Goal: Task Accomplishment & Management: Use online tool/utility

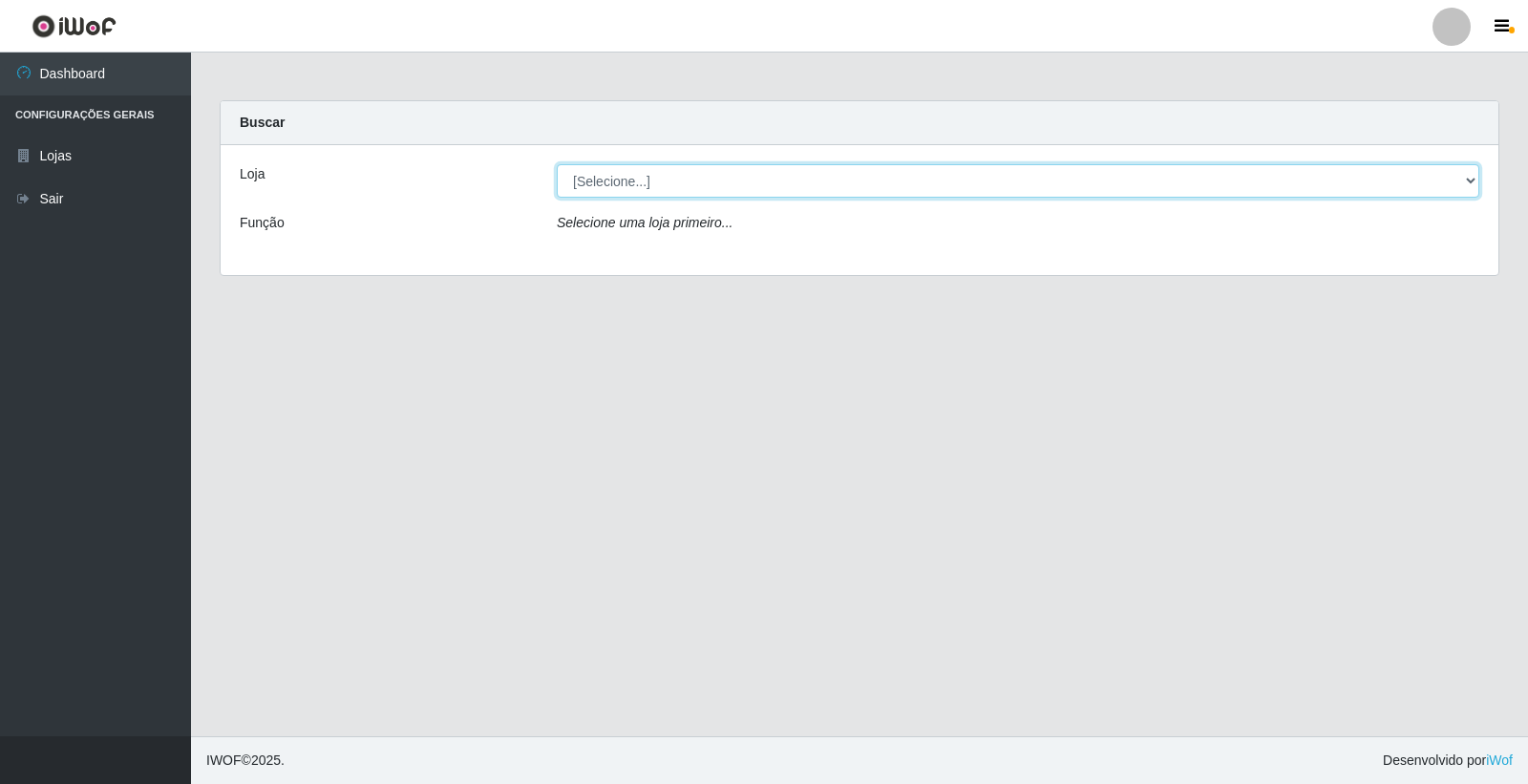
click at [603, 177] on select "[Selecione...] O Feirão - [GEOGRAPHIC_DATA]" at bounding box center [1018, 181] width 923 height 33
select select "327"
click at [557, 164] on select "[Selecione...] O Feirão - [GEOGRAPHIC_DATA]" at bounding box center [1018, 181] width 923 height 33
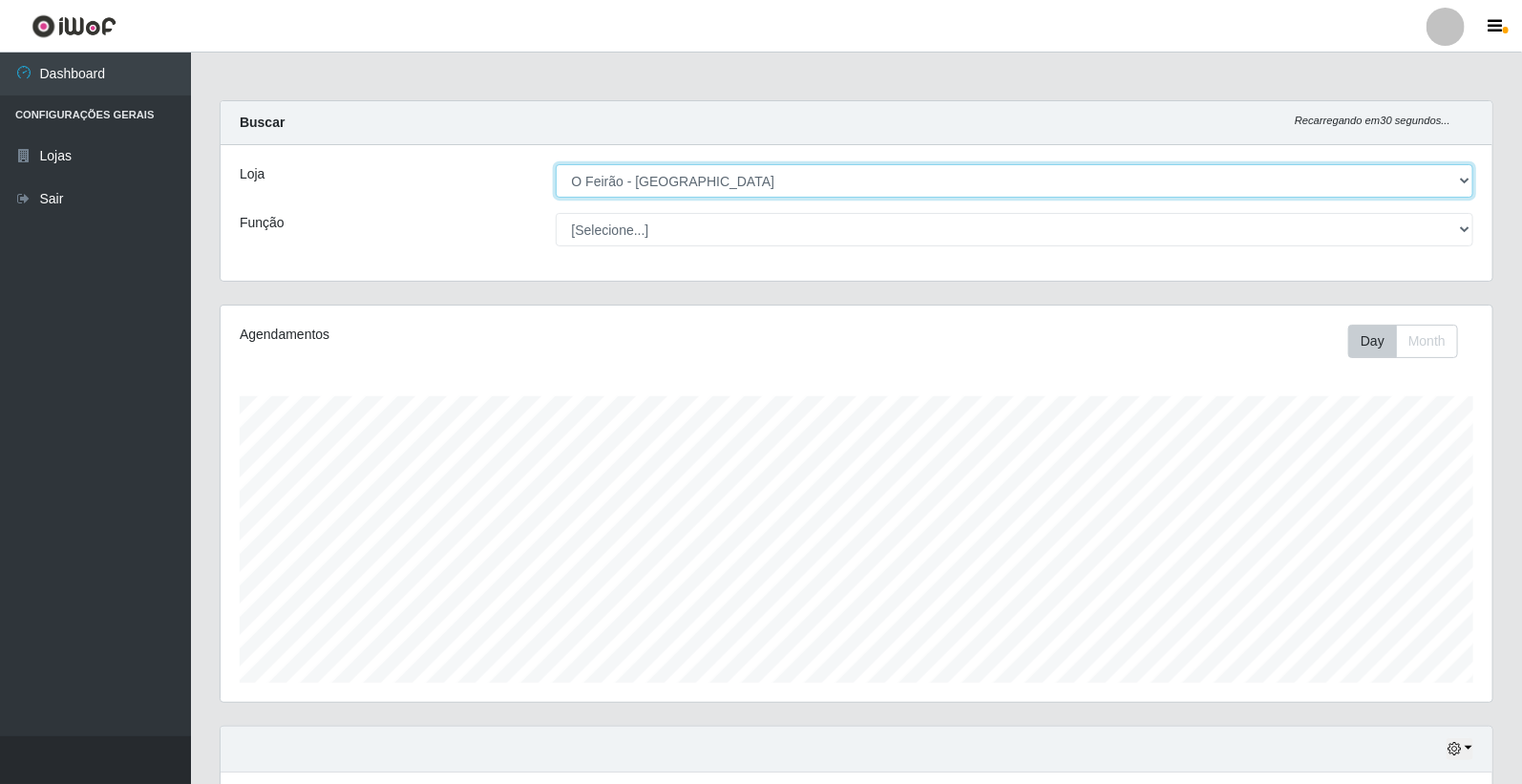
scroll to position [395, 1272]
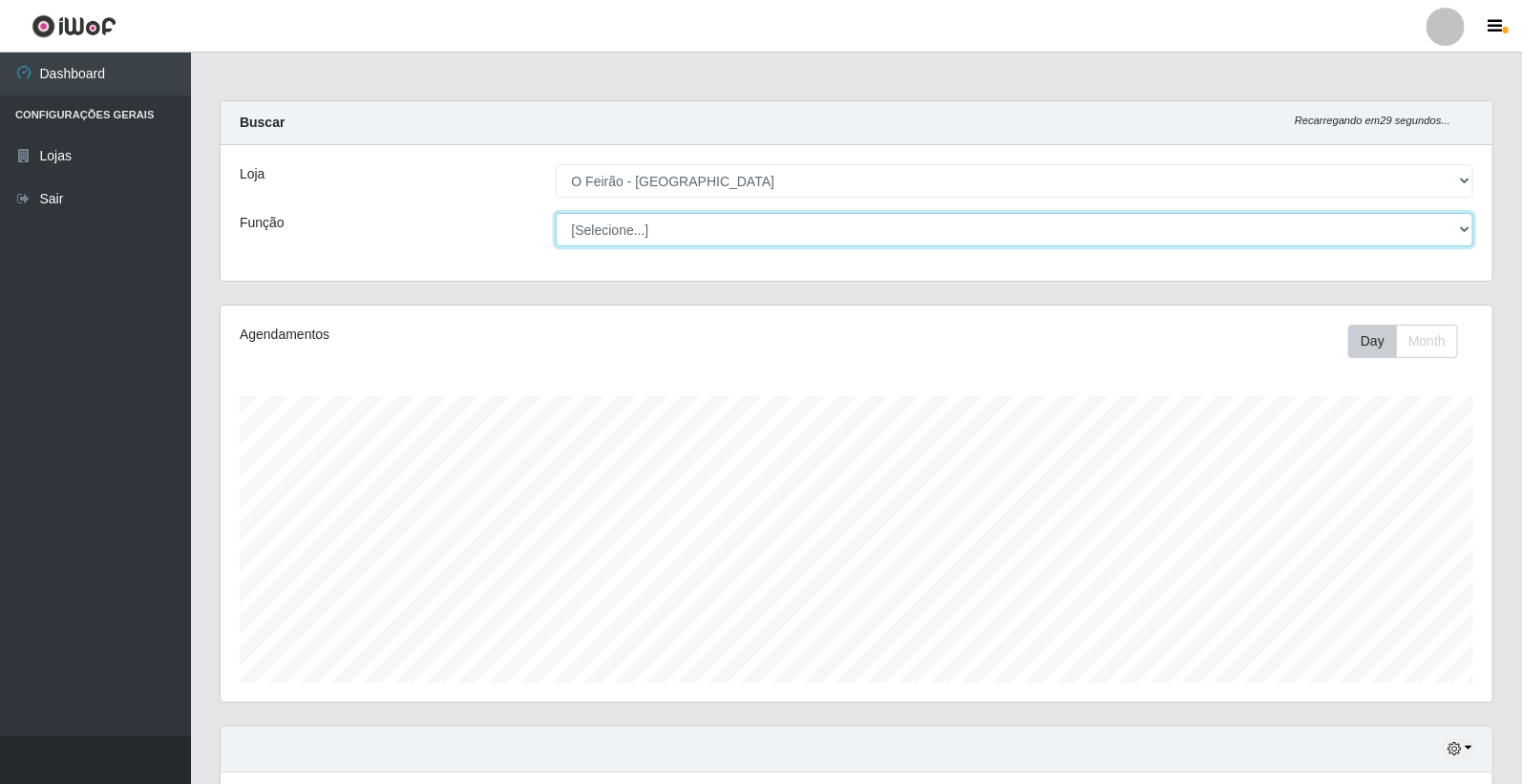
drag, startPoint x: 612, startPoint y: 194, endPoint x: 634, endPoint y: 233, distance: 44.8
click at [634, 233] on select "[Selecione...] ASG ASG + ASG ++ Embalador Embalador + Embalador ++ Operador de …" at bounding box center [1015, 230] width 919 height 33
select select "1"
click at [556, 213] on select "[Selecione...] ASG ASG + ASG ++ Embalador Embalador + Embalador ++ Operador de …" at bounding box center [1015, 230] width 919 height 33
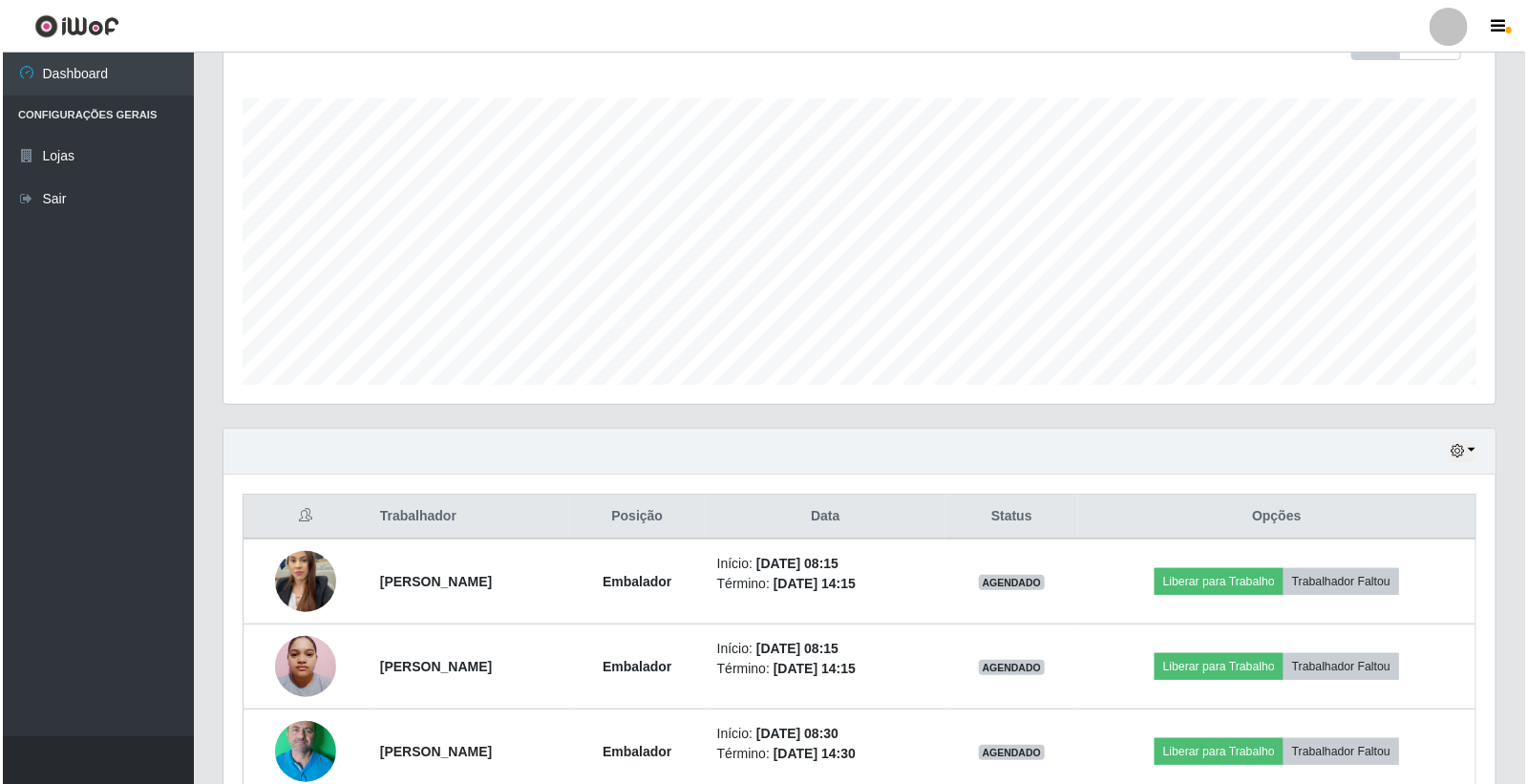
scroll to position [399, 0]
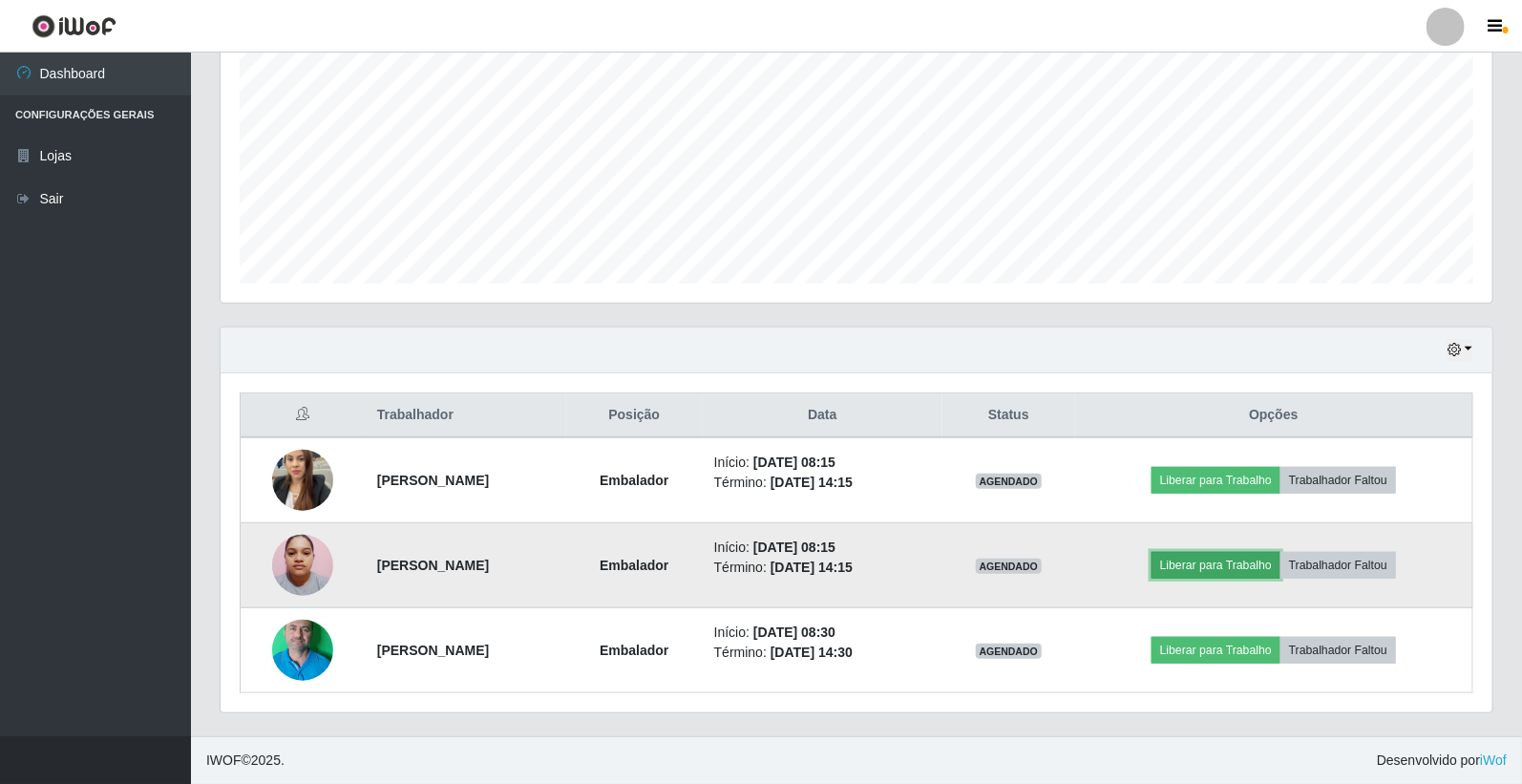
click at [1216, 567] on button "Liberar para Trabalho" at bounding box center [1215, 564] width 128 height 26
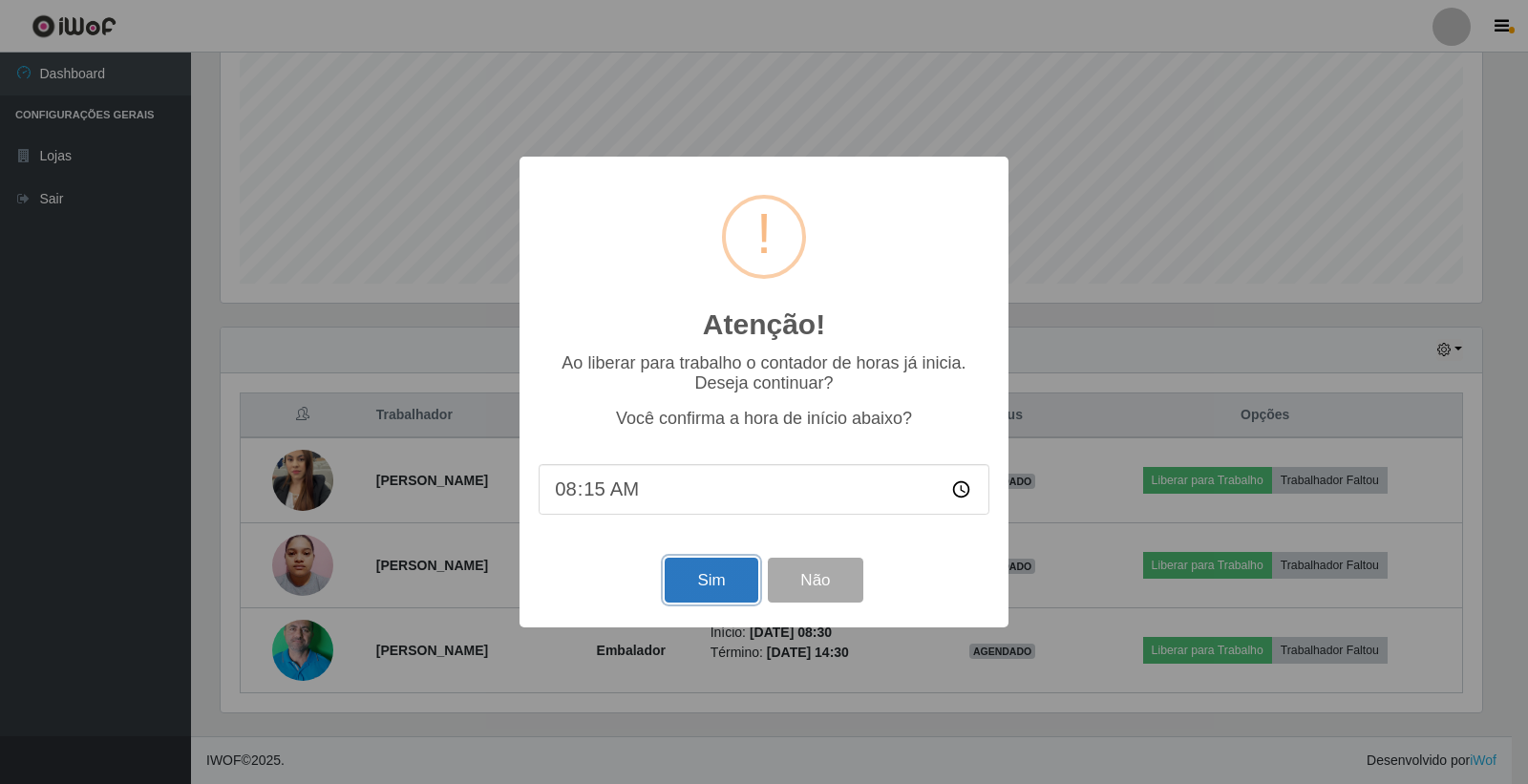
click at [709, 577] on button "Sim" at bounding box center [710, 580] width 92 height 45
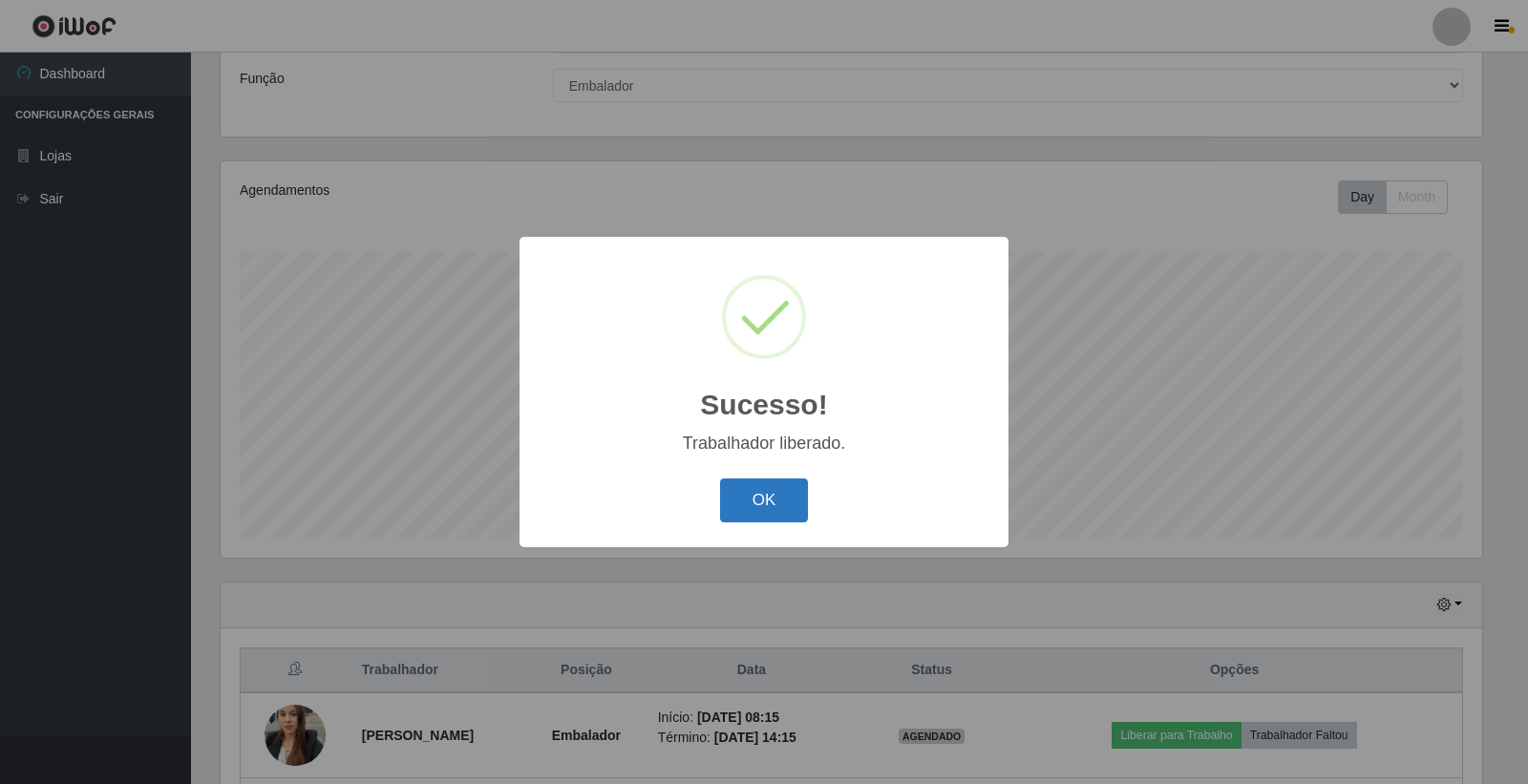
click at [746, 510] on button "OK" at bounding box center [764, 501] width 89 height 45
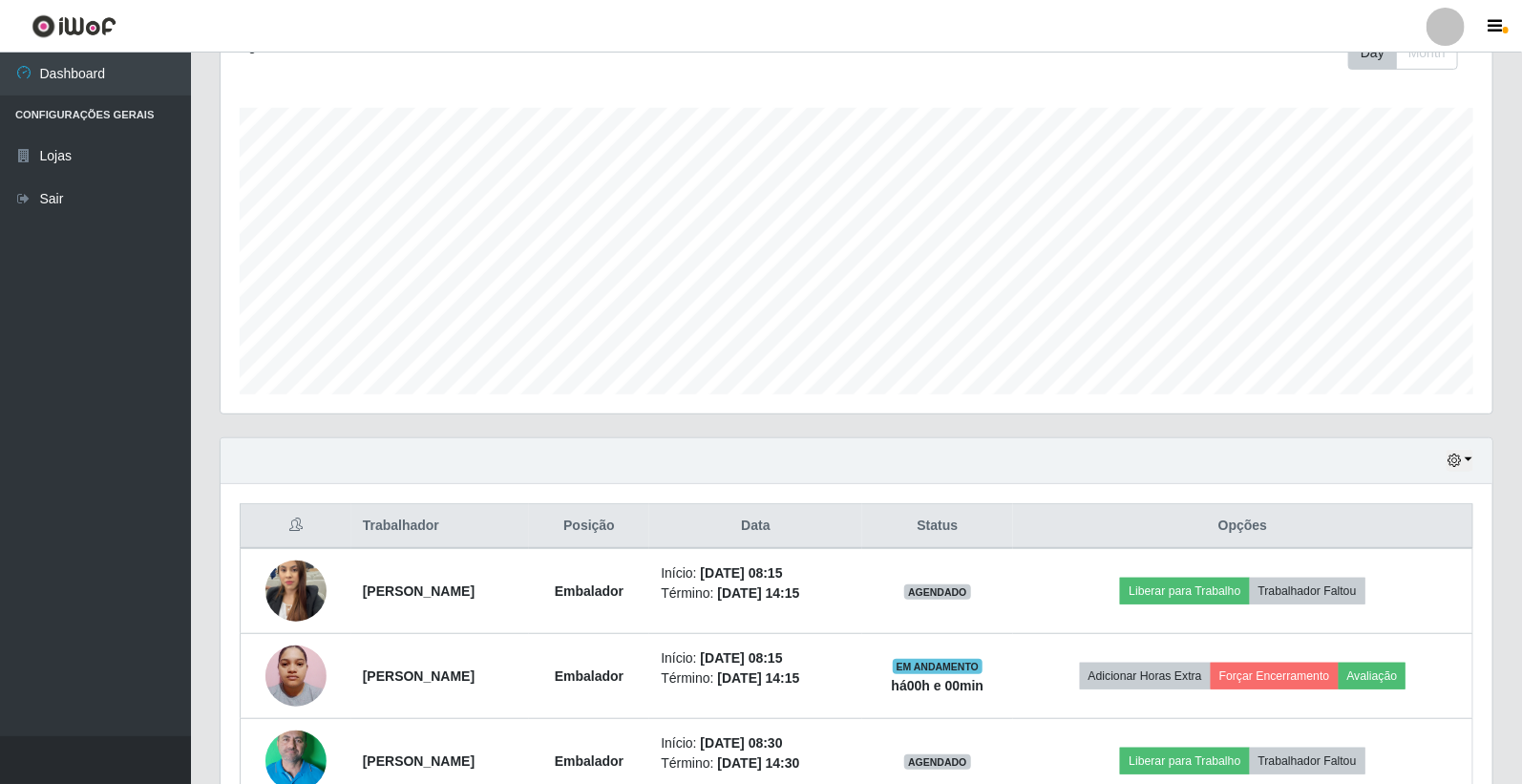
scroll to position [399, 0]
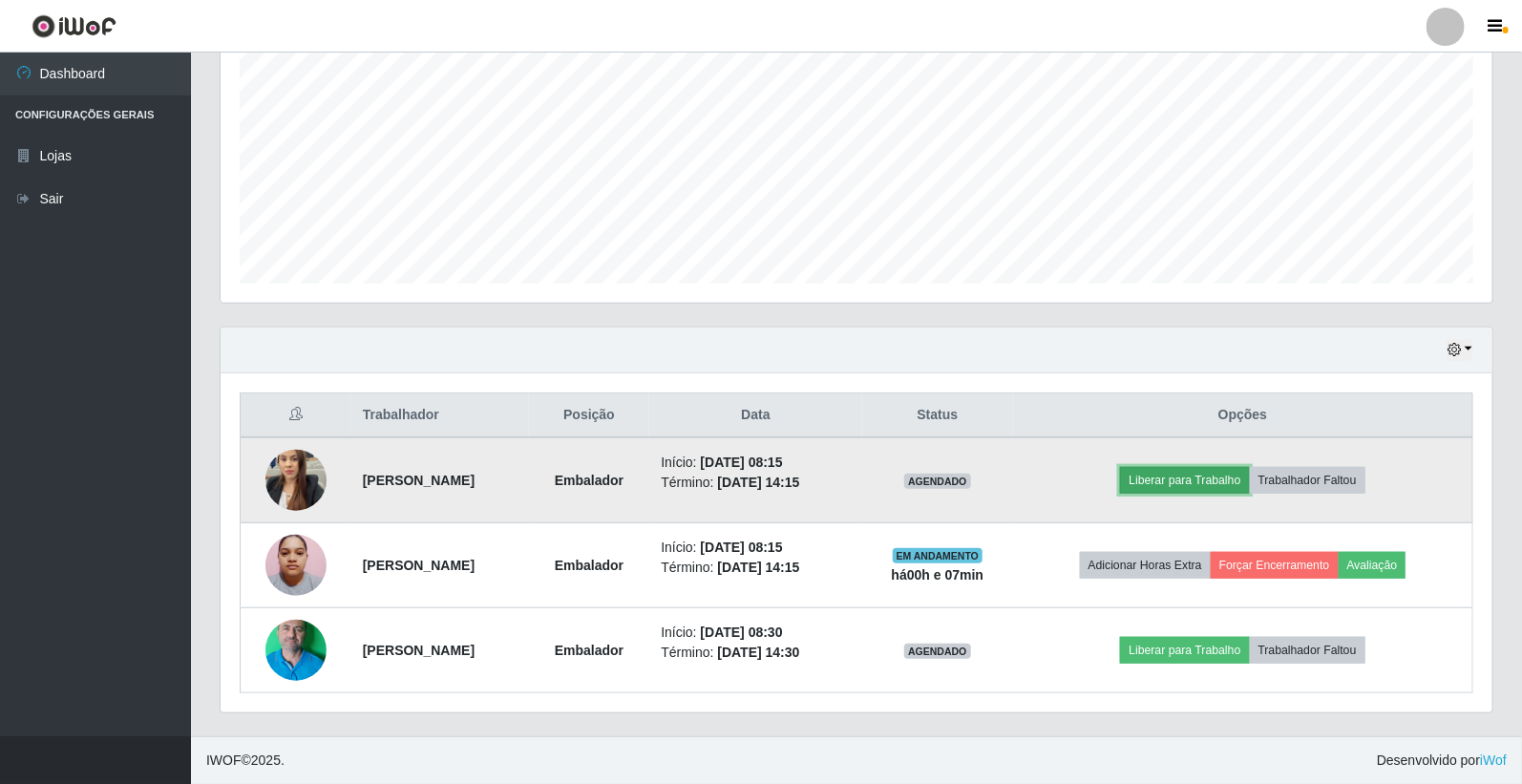
click at [1223, 476] on button "Liberar para Trabalho" at bounding box center [1184, 480] width 128 height 26
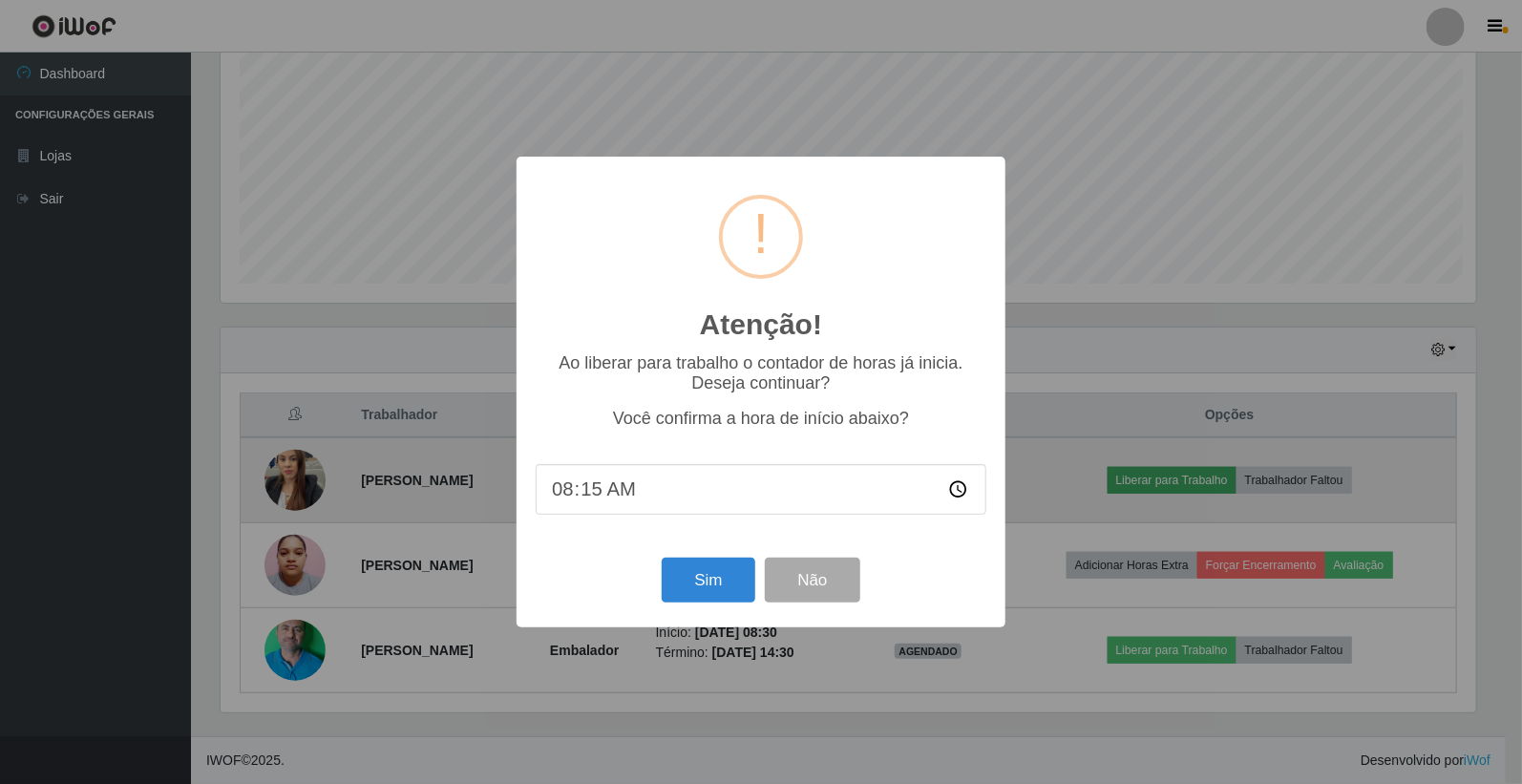
scroll to position [395, 1260]
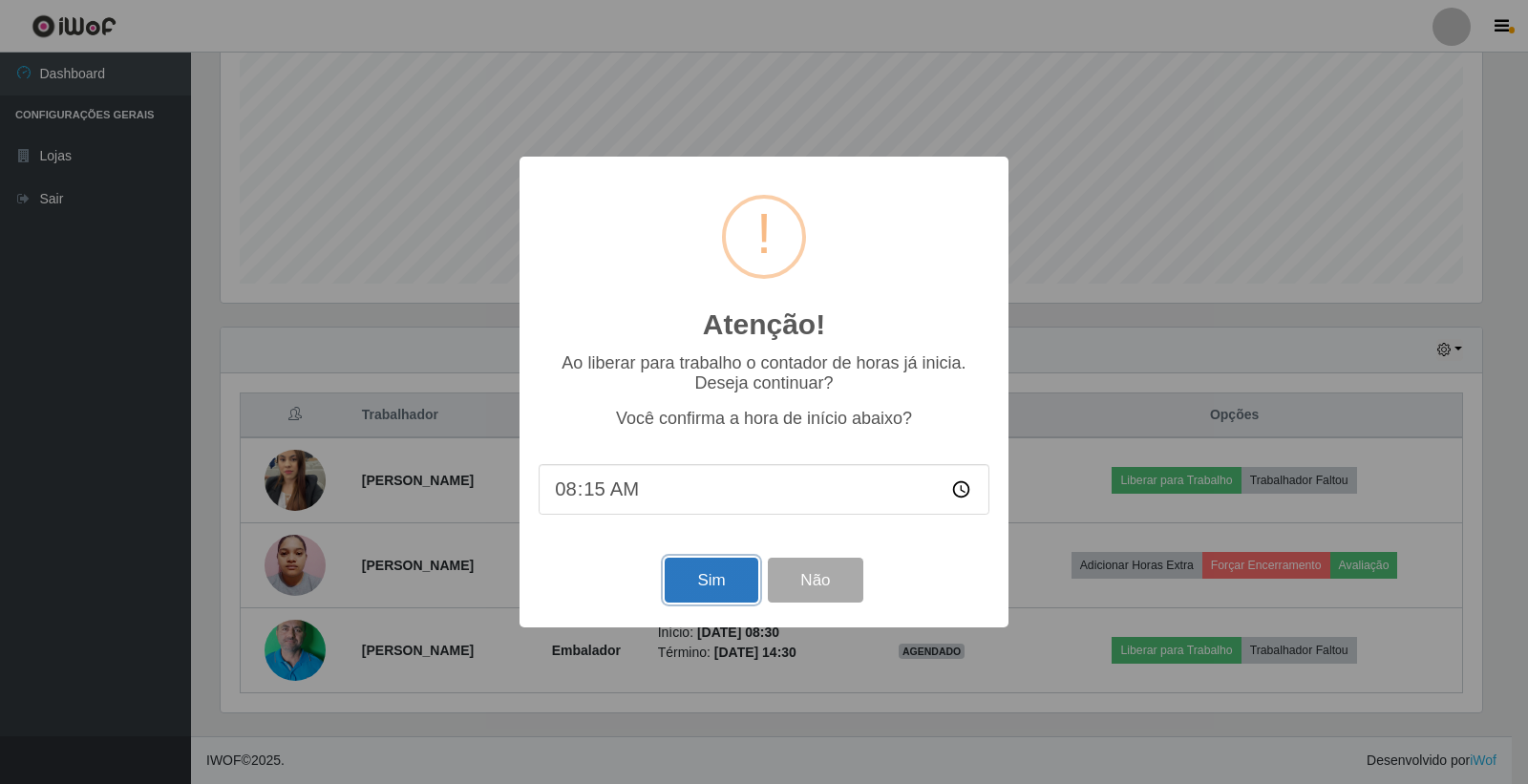
click at [711, 583] on button "Sim" at bounding box center [710, 580] width 92 height 45
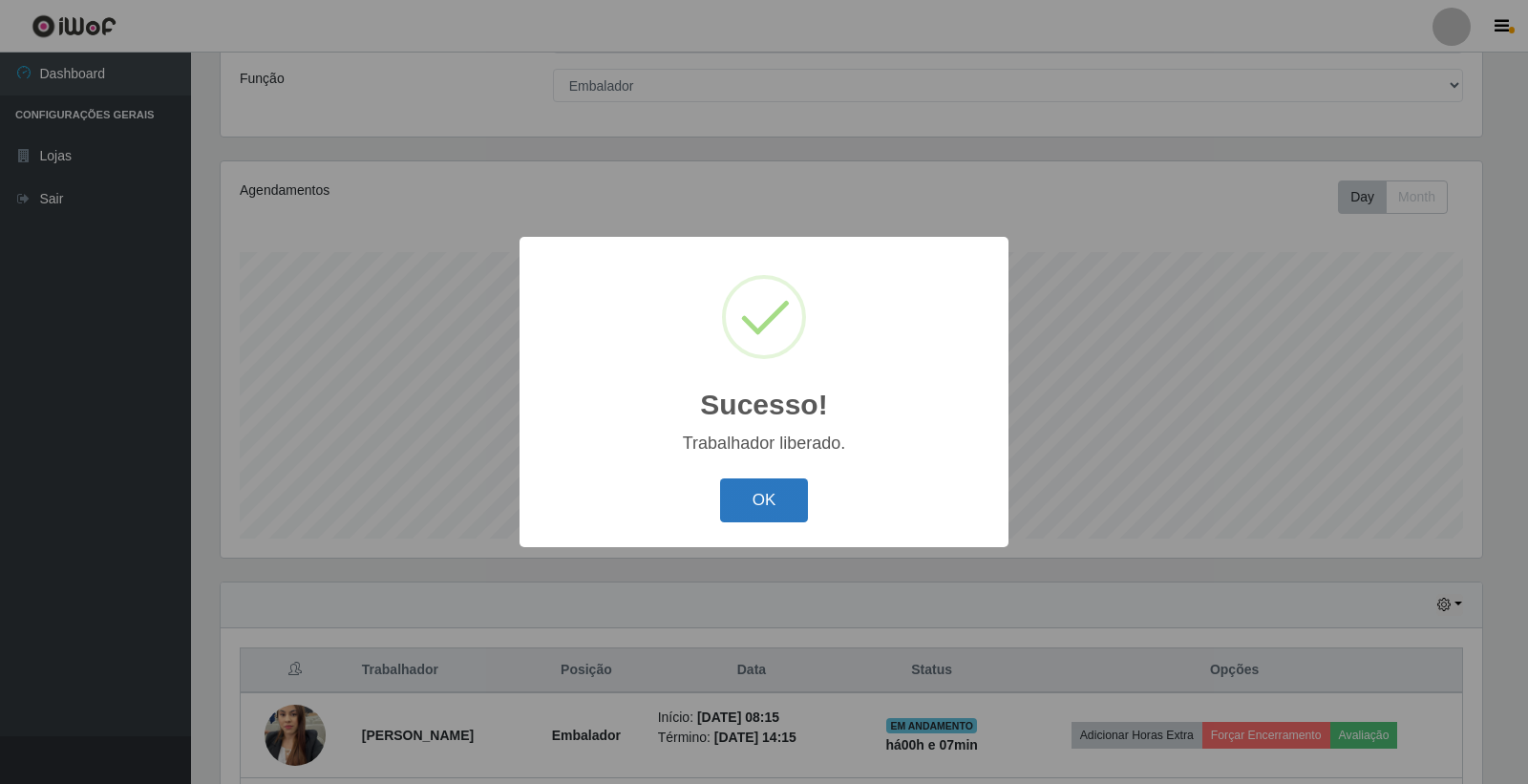
click at [781, 514] on button "OK" at bounding box center [764, 501] width 89 height 45
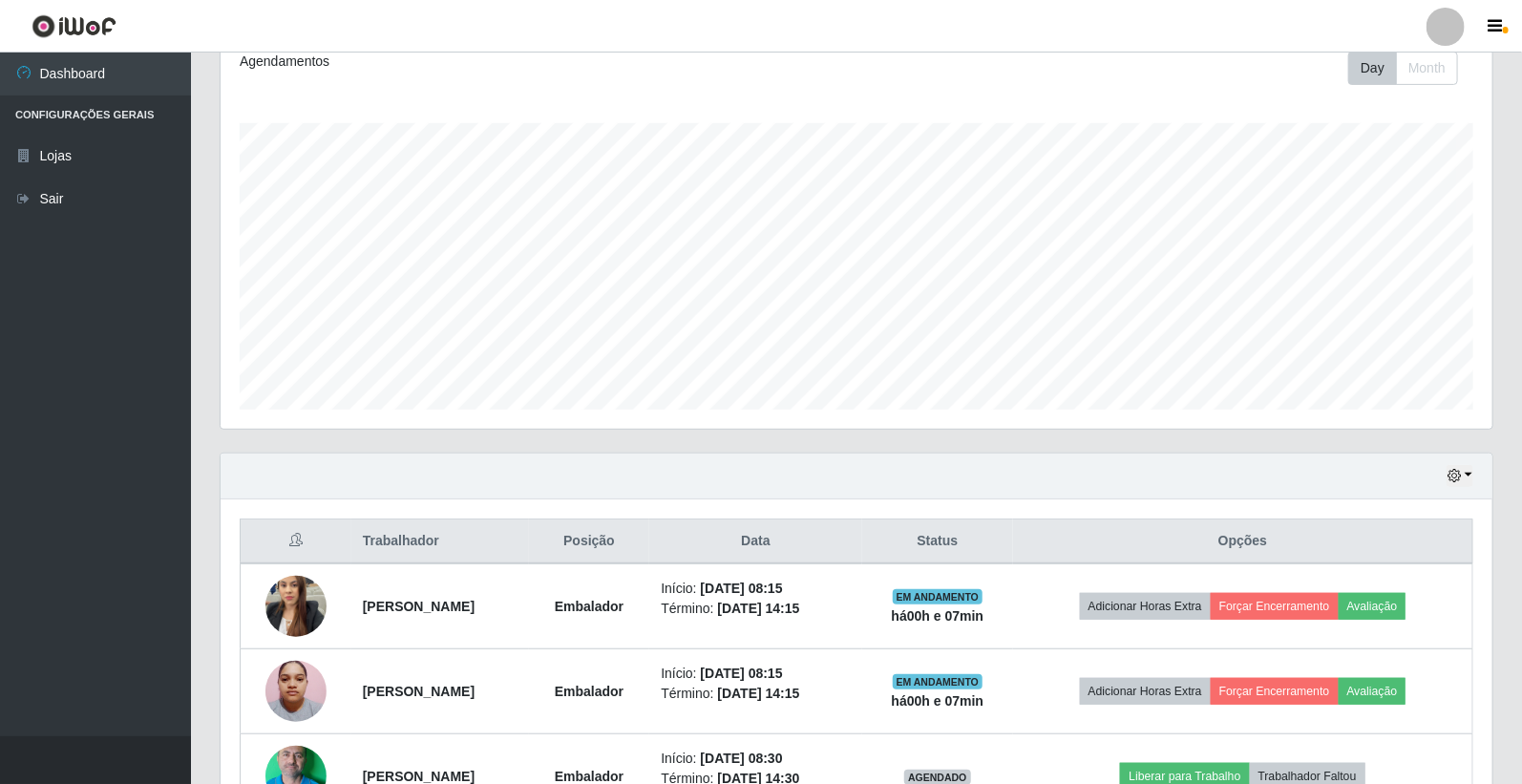
scroll to position [399, 0]
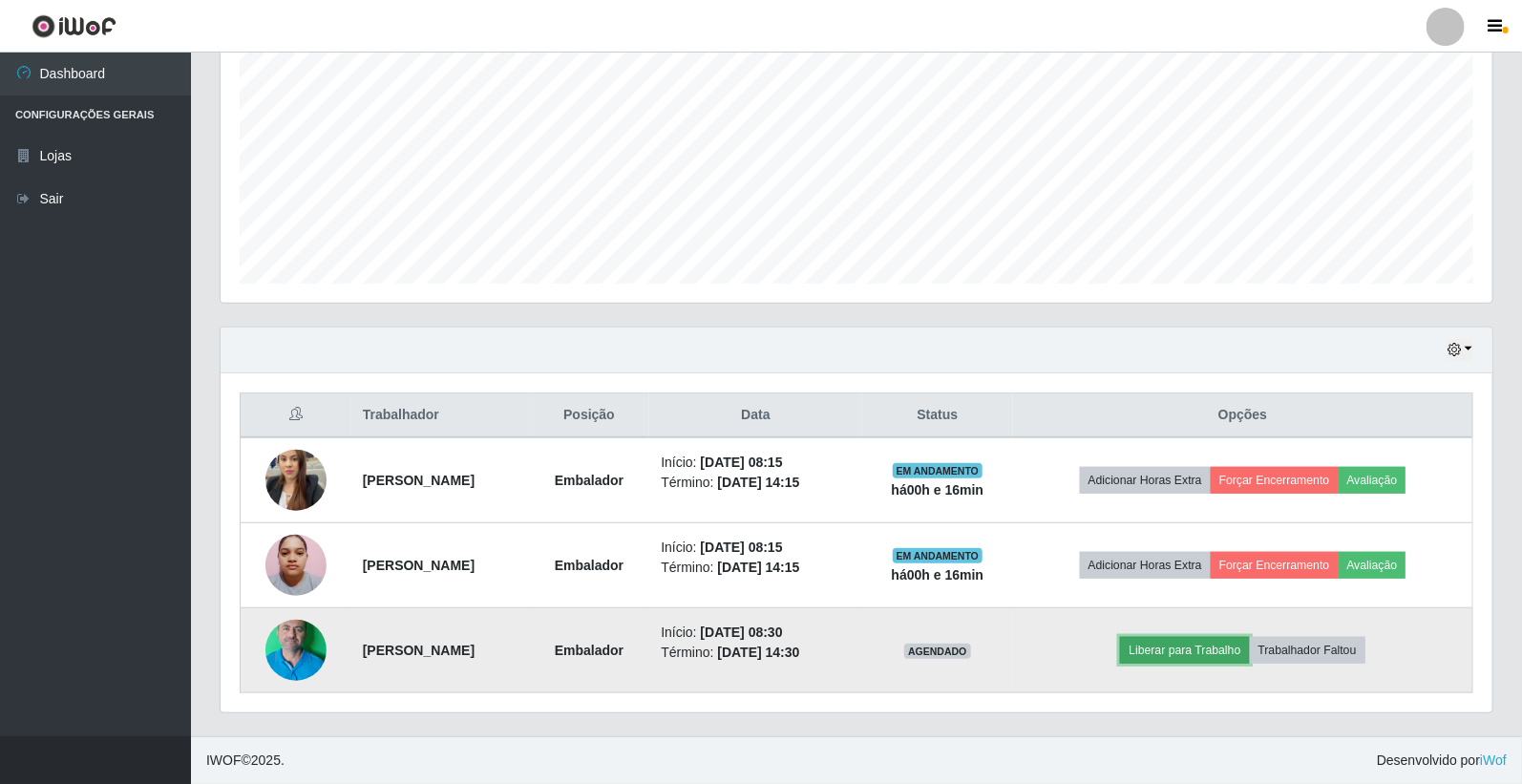
click at [1244, 641] on button "Liberar para Trabalho" at bounding box center [1184, 649] width 128 height 26
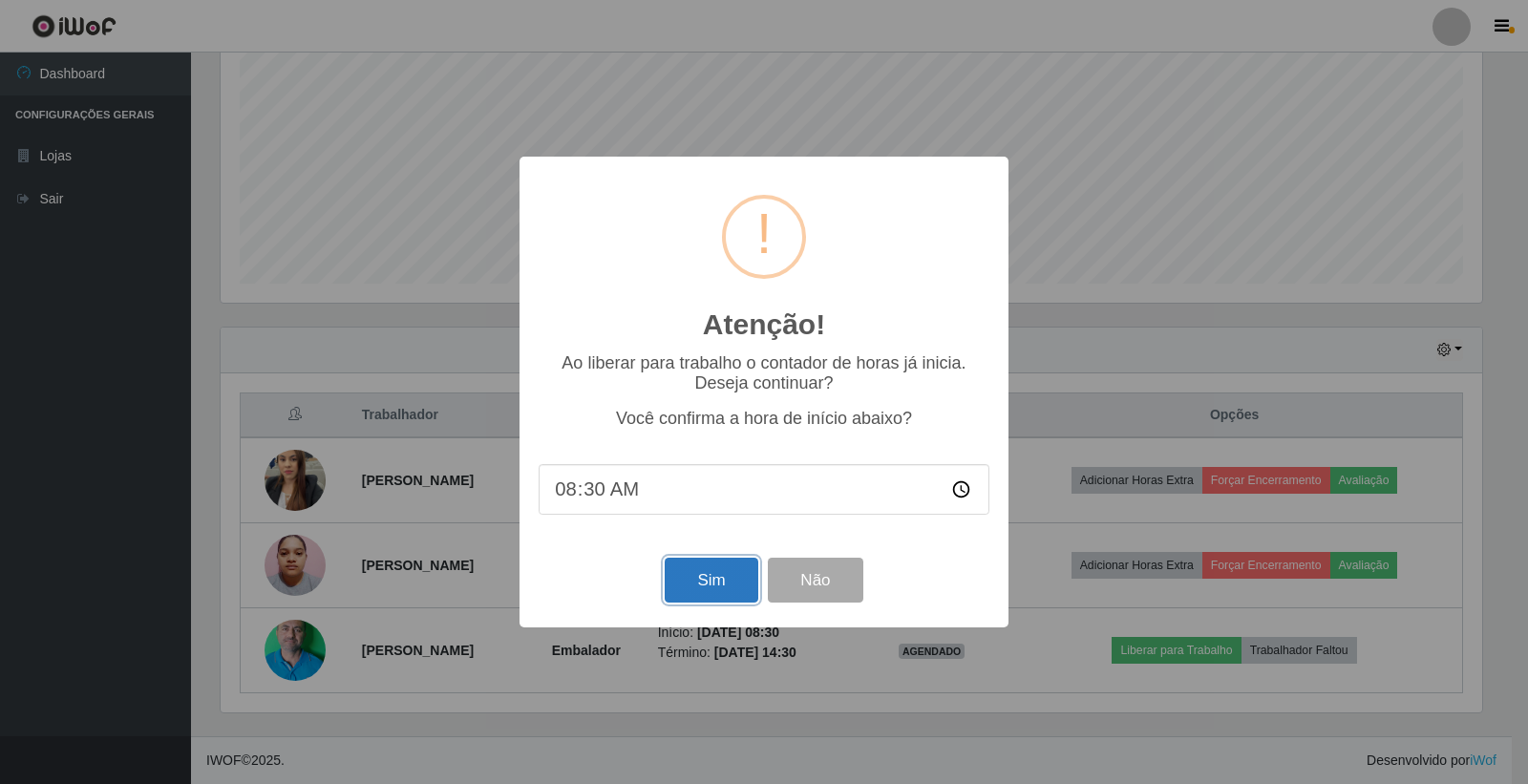
click at [713, 586] on button "Sim" at bounding box center [710, 580] width 92 height 45
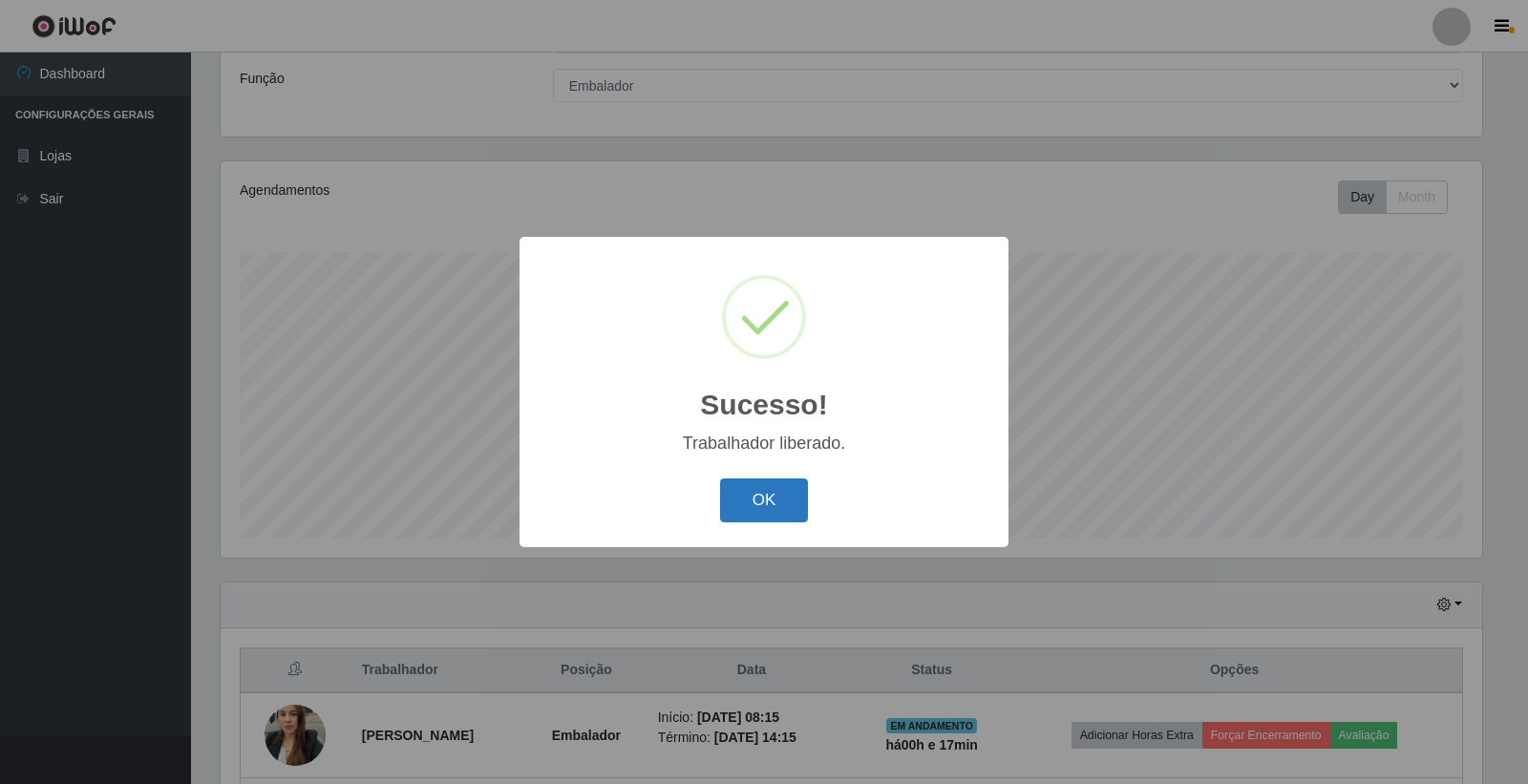
click at [751, 488] on button "OK" at bounding box center [764, 501] width 89 height 45
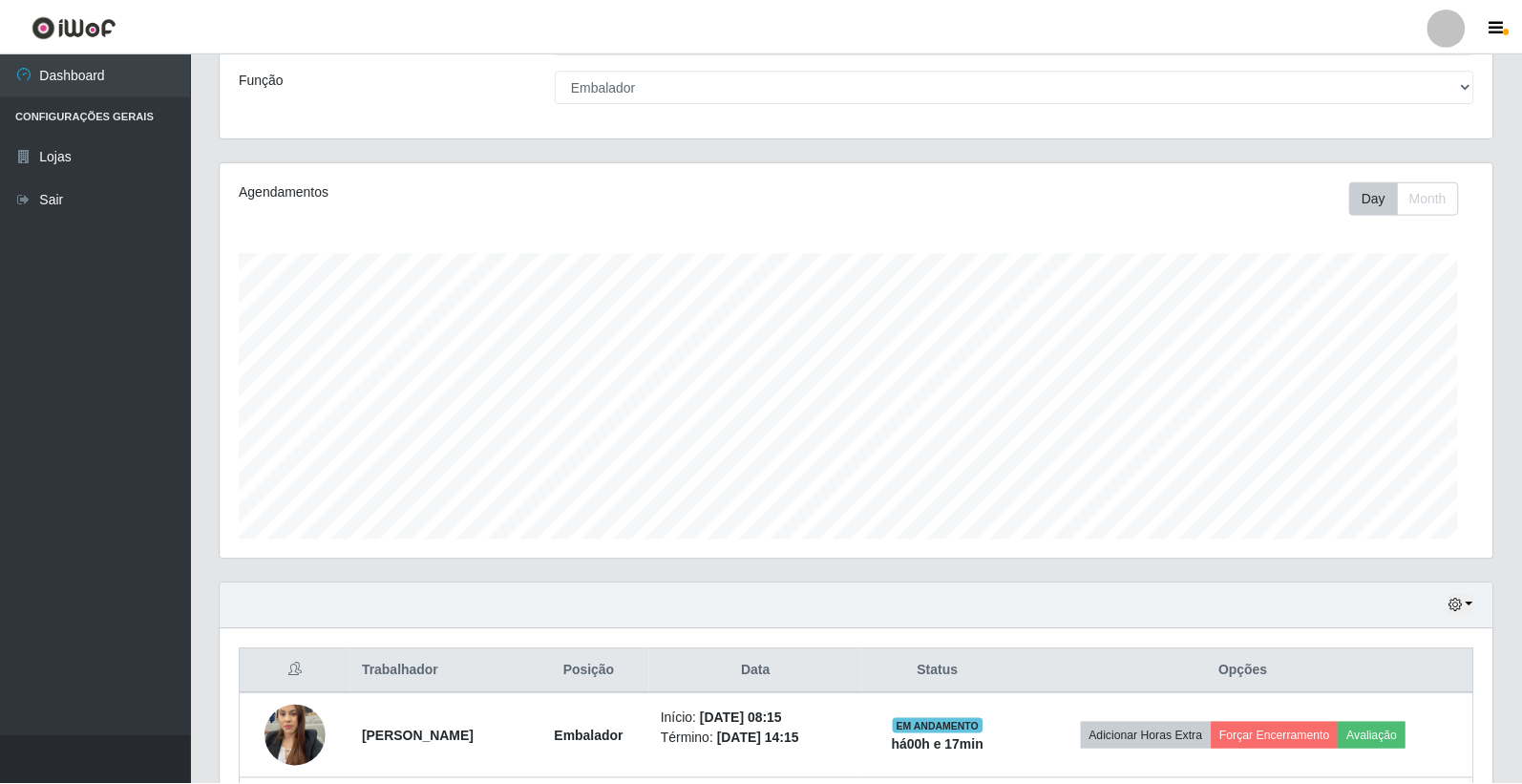
scroll to position [395, 1272]
